Goal: Information Seeking & Learning: Learn about a topic

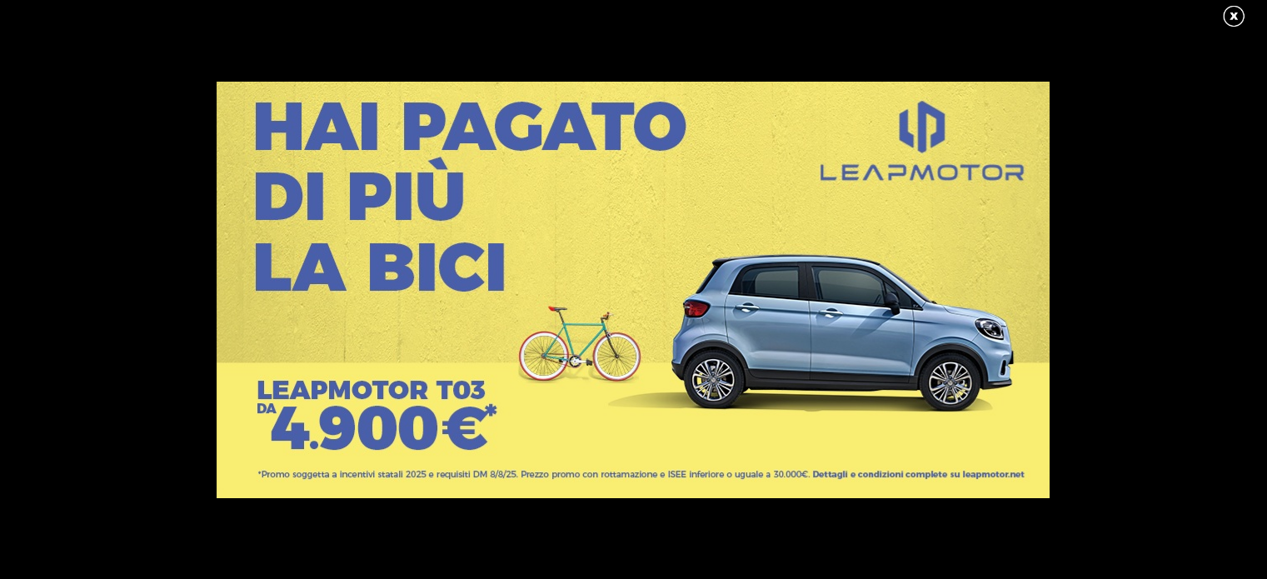
click at [183, 333] on div at bounding box center [633, 290] width 1266 height 416
click at [1230, 11] on link at bounding box center [1242, 16] width 42 height 25
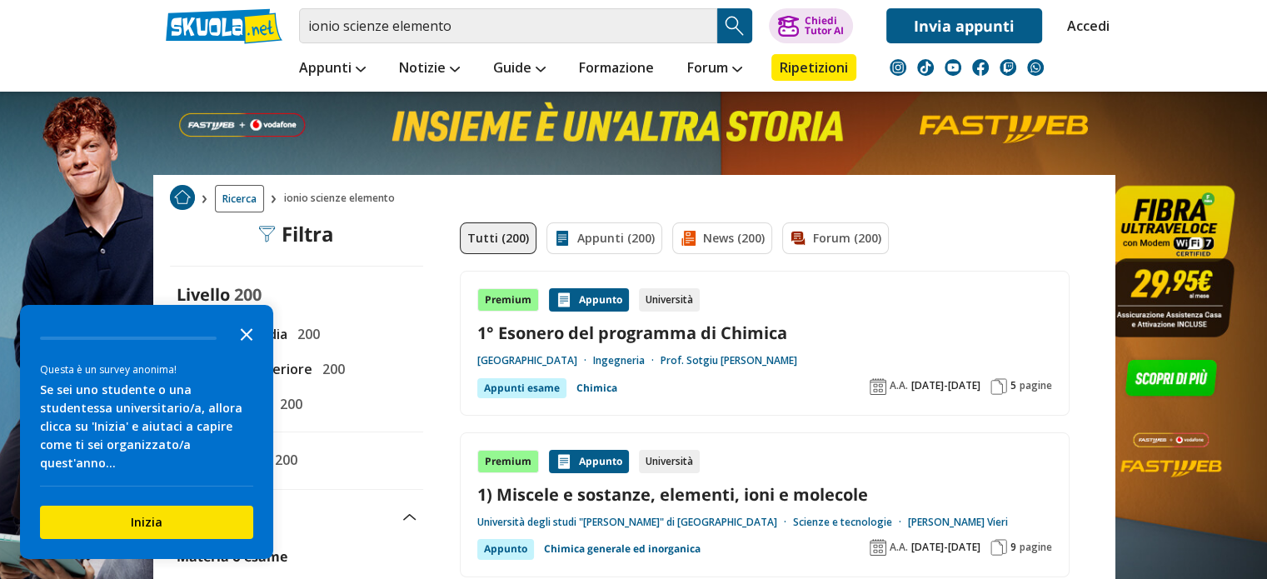
click at [248, 350] on icon "Close the survey" at bounding box center [246, 332] width 33 height 33
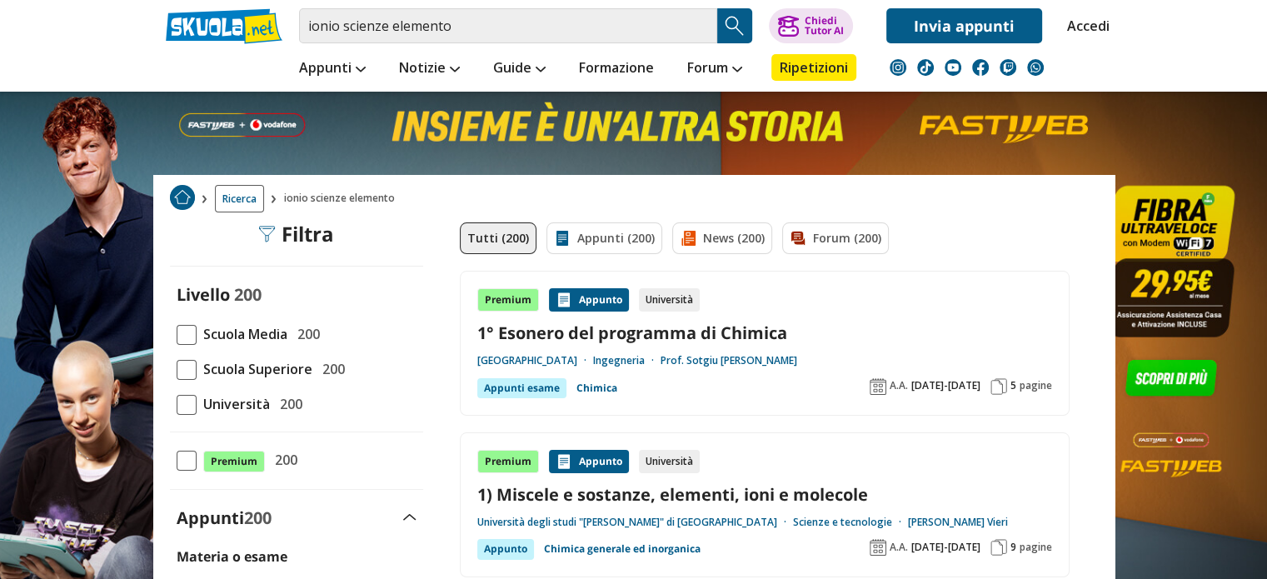
click at [187, 332] on span at bounding box center [187, 335] width 20 height 20
click at [177, 334] on input "Scuola Media 200" at bounding box center [177, 334] width 0 height 0
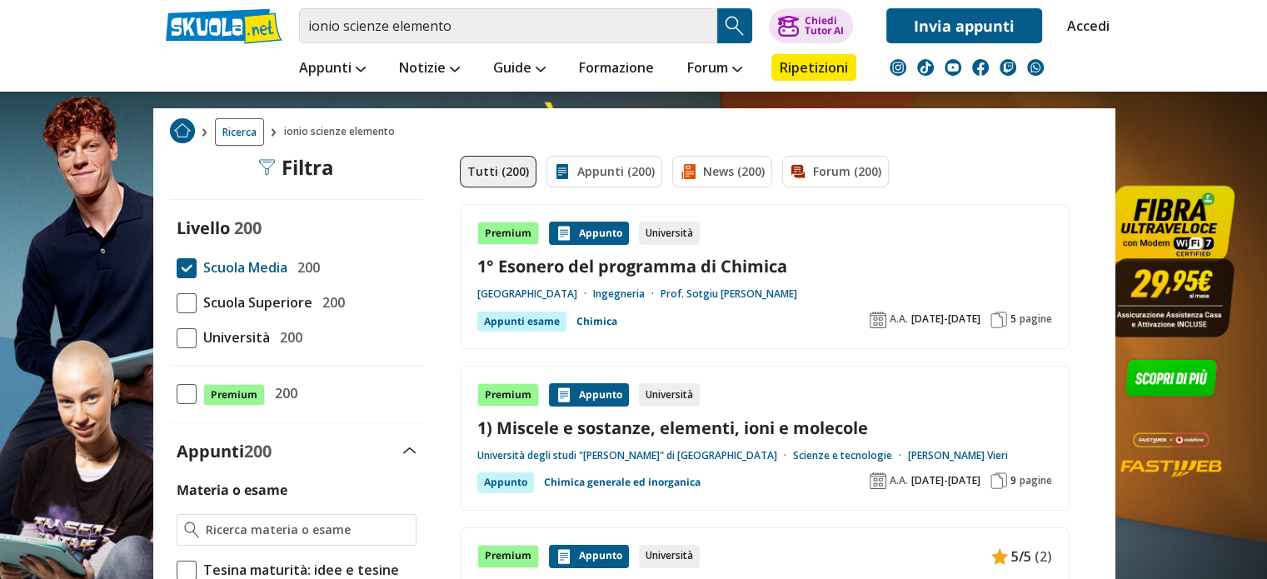
scroll to position [100, 0]
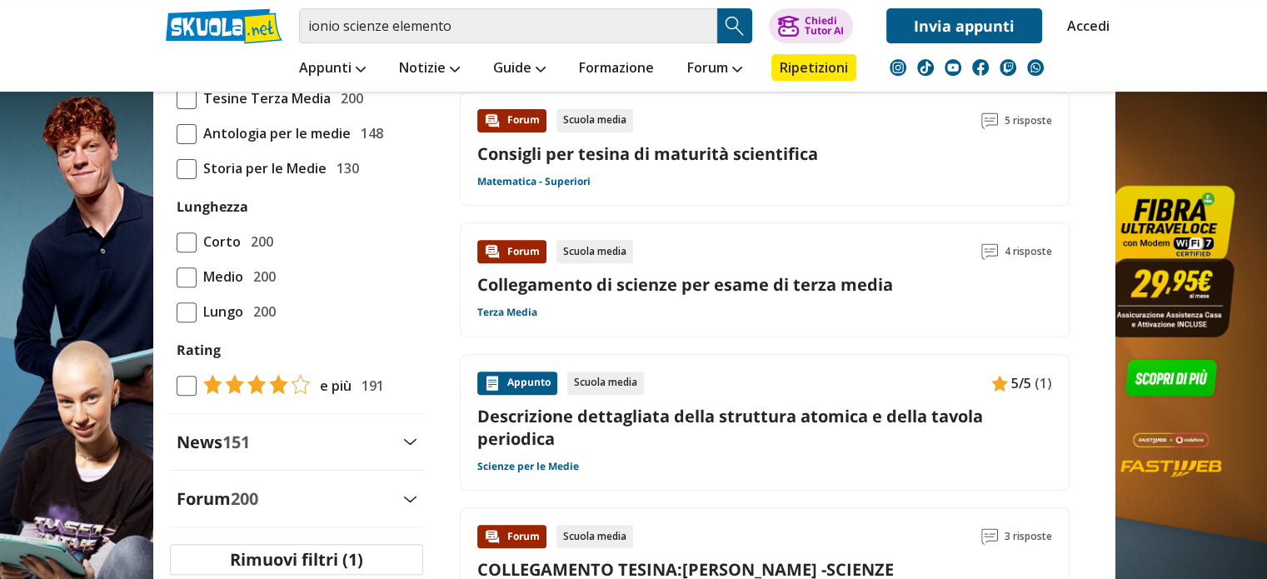
scroll to position [533, 0]
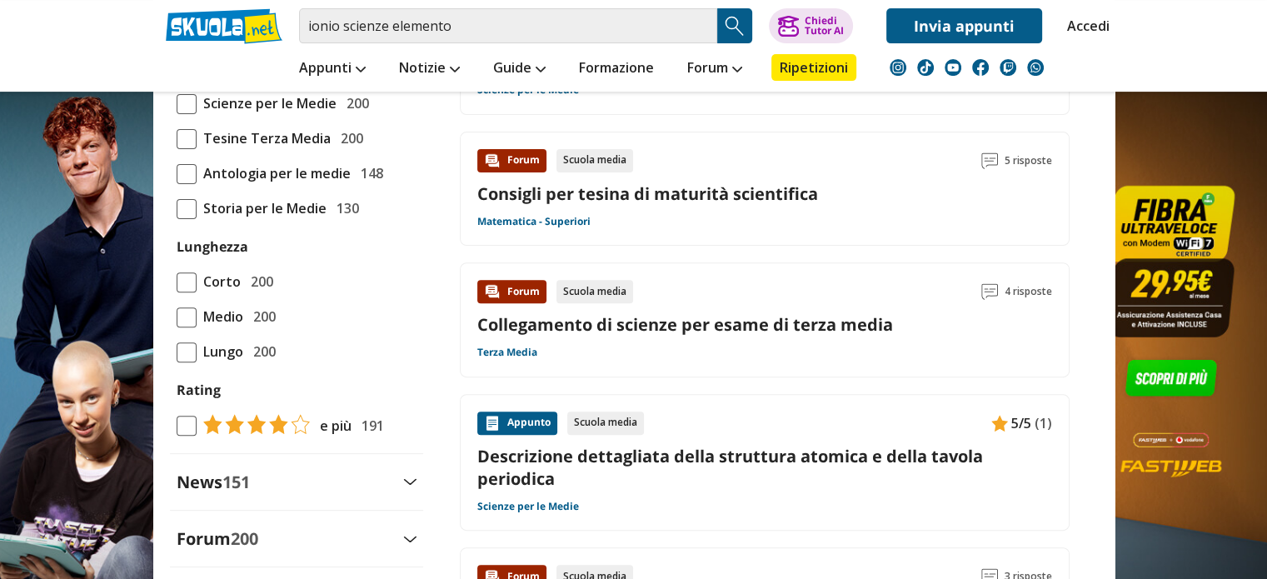
click at [187, 314] on span at bounding box center [187, 317] width 20 height 20
click at [177, 316] on input "Medio 200" at bounding box center [177, 316] width 0 height 0
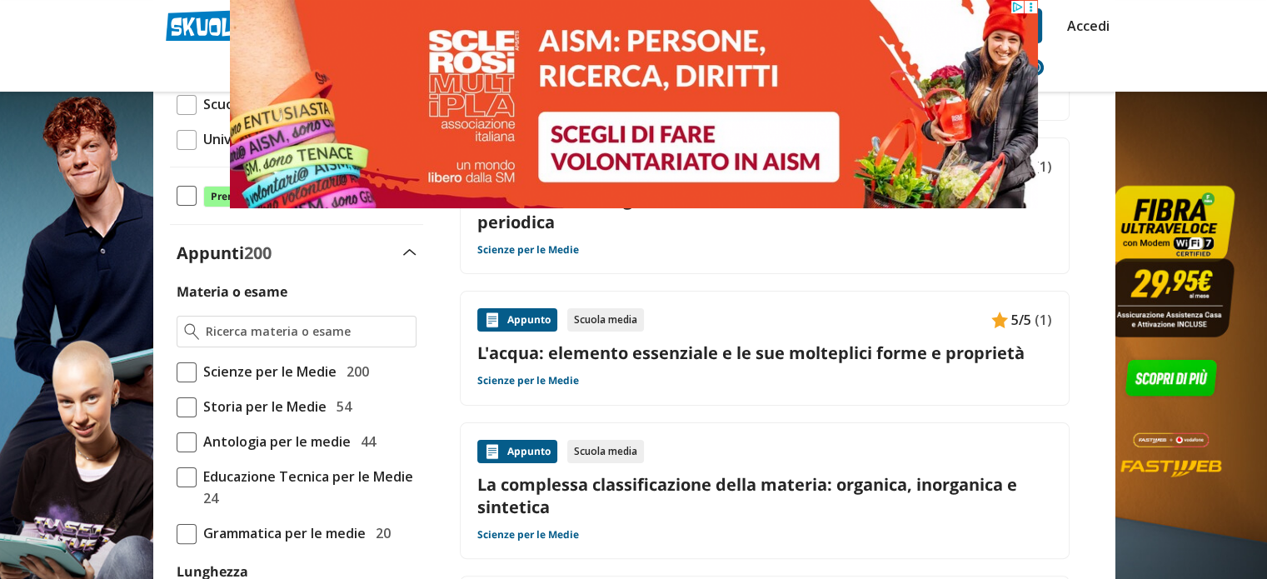
scroll to position [266, 0]
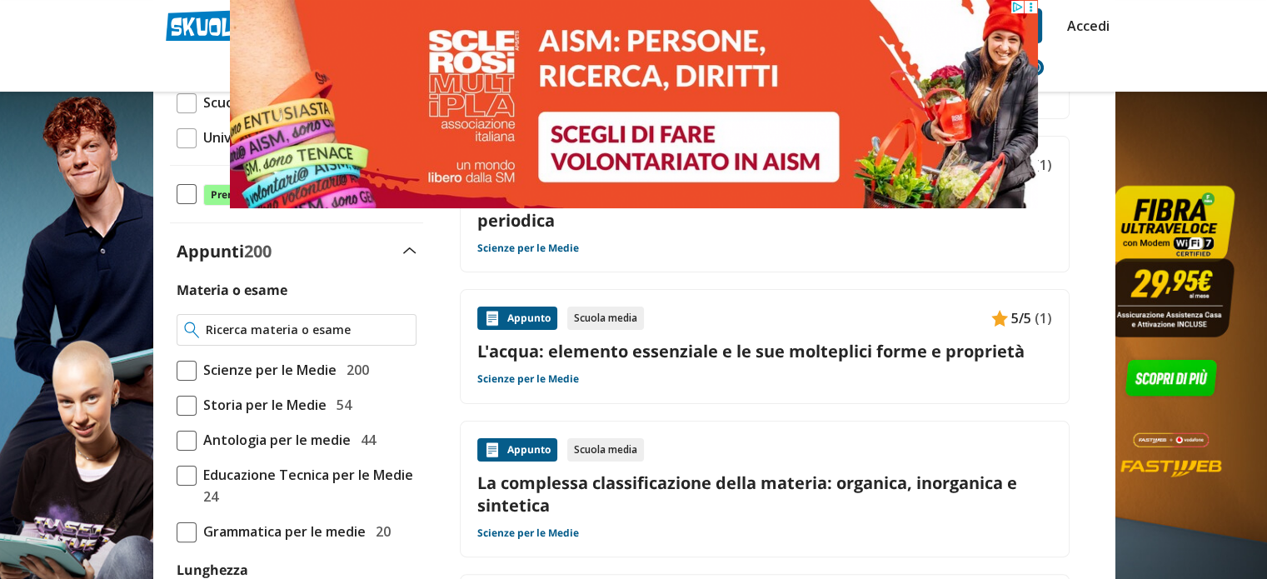
click at [334, 329] on input "Materia o esame" at bounding box center [307, 329] width 202 height 17
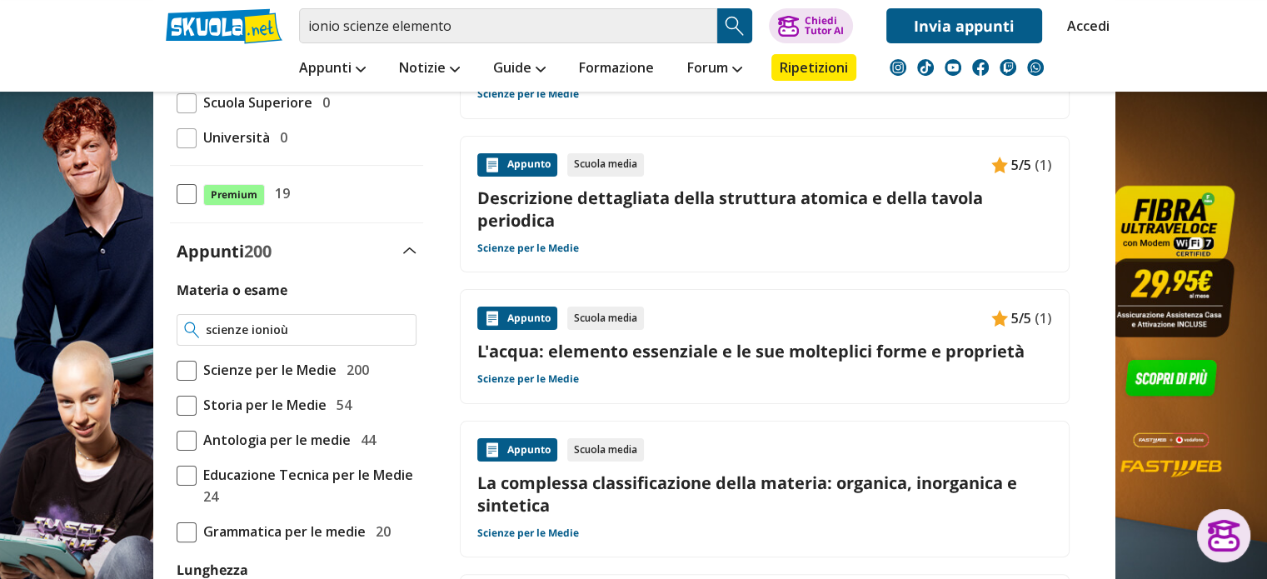
type input "scienze ionioù"
